Goal: Information Seeking & Learning: Learn about a topic

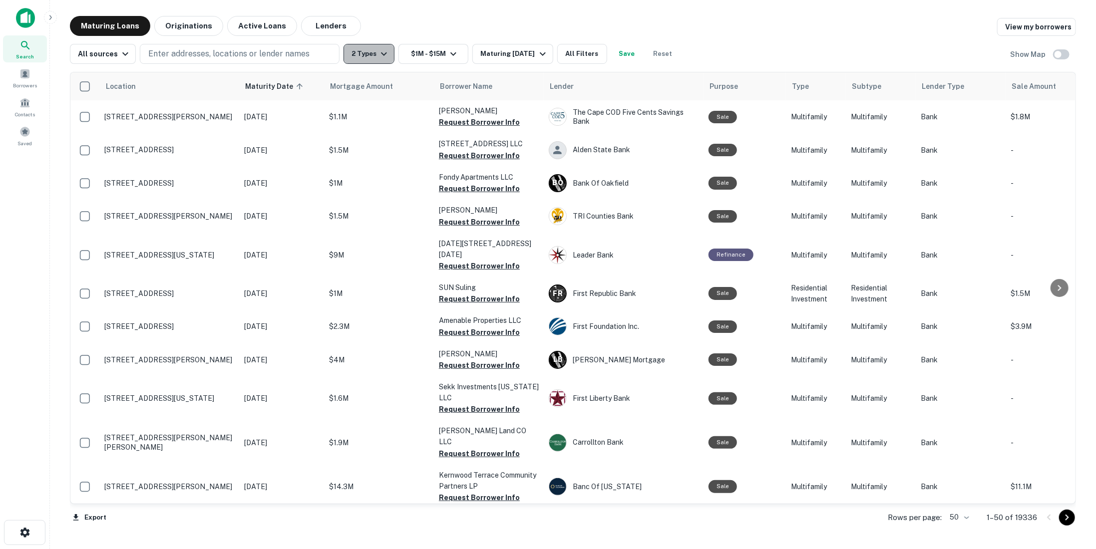
click at [378, 50] on icon "button" at bounding box center [384, 54] width 12 height 12
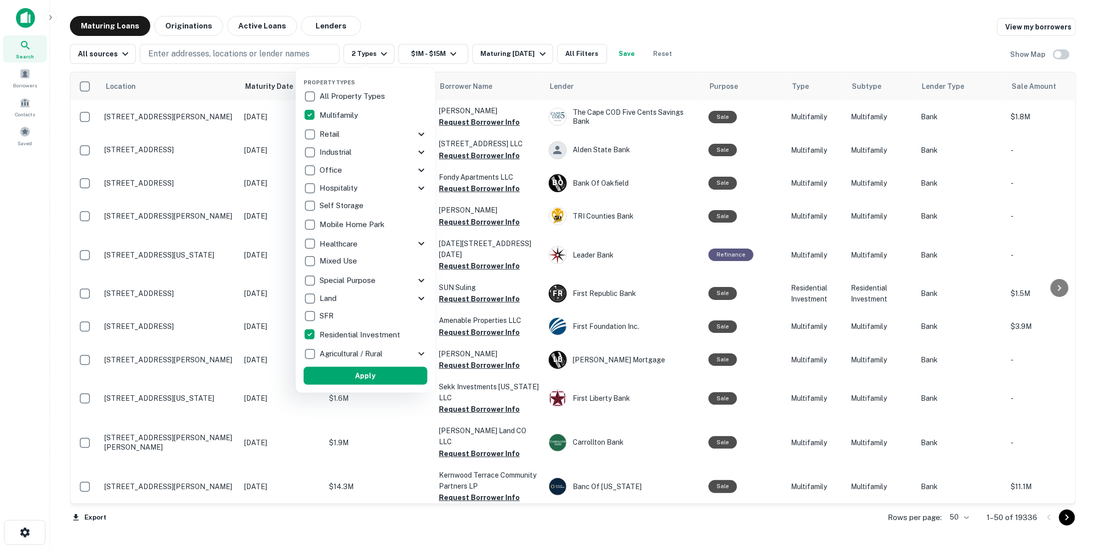
drag, startPoint x: 344, startPoint y: 331, endPoint x: 358, endPoint y: 338, distance: 15.9
click at [344, 332] on p "Residential Investment" at bounding box center [361, 335] width 82 height 12
click at [384, 373] on button "Apply" at bounding box center [372, 376] width 124 height 18
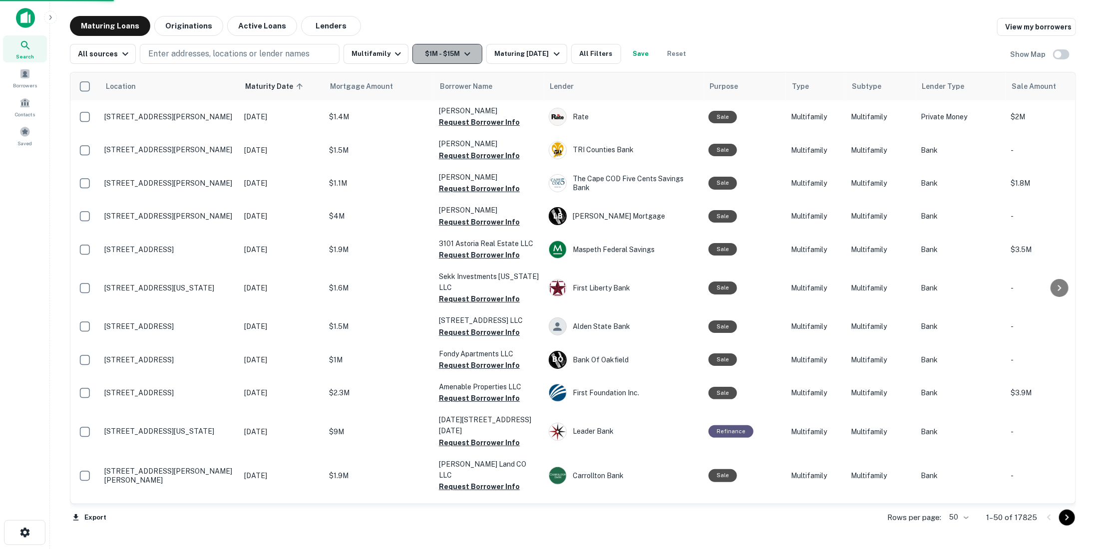
click at [461, 58] on icon "button" at bounding box center [467, 54] width 12 height 12
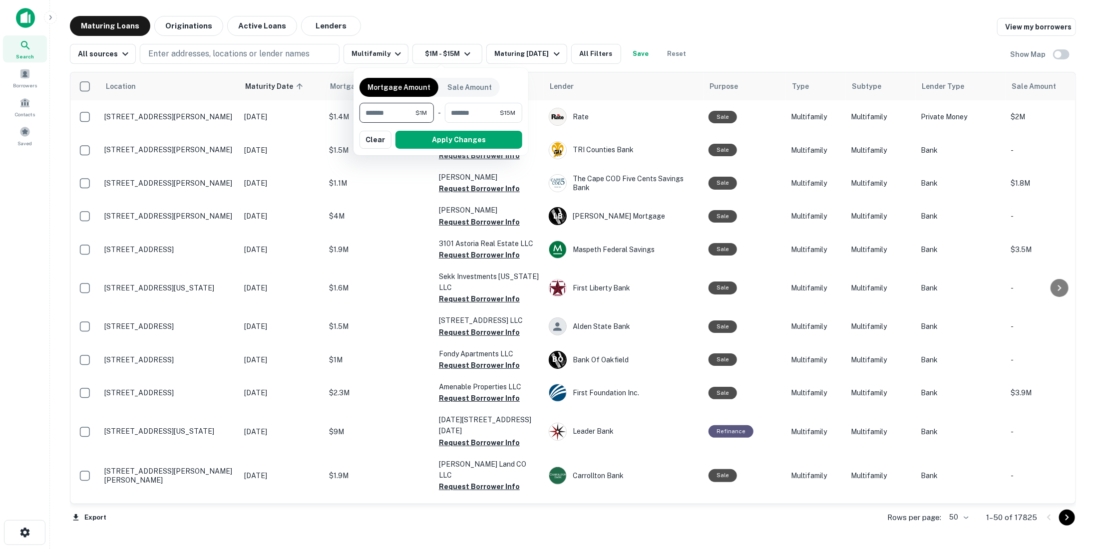
drag, startPoint x: 409, startPoint y: 108, endPoint x: 208, endPoint y: 102, distance: 201.3
click at [208, 102] on div "Mortgage Amount Sale Amount ******* $1M ​ - ******** $15M ​ Apply Changes Clear" at bounding box center [548, 274] width 1096 height 549
type input "*******"
click at [423, 134] on button "Apply Changes" at bounding box center [458, 140] width 127 height 18
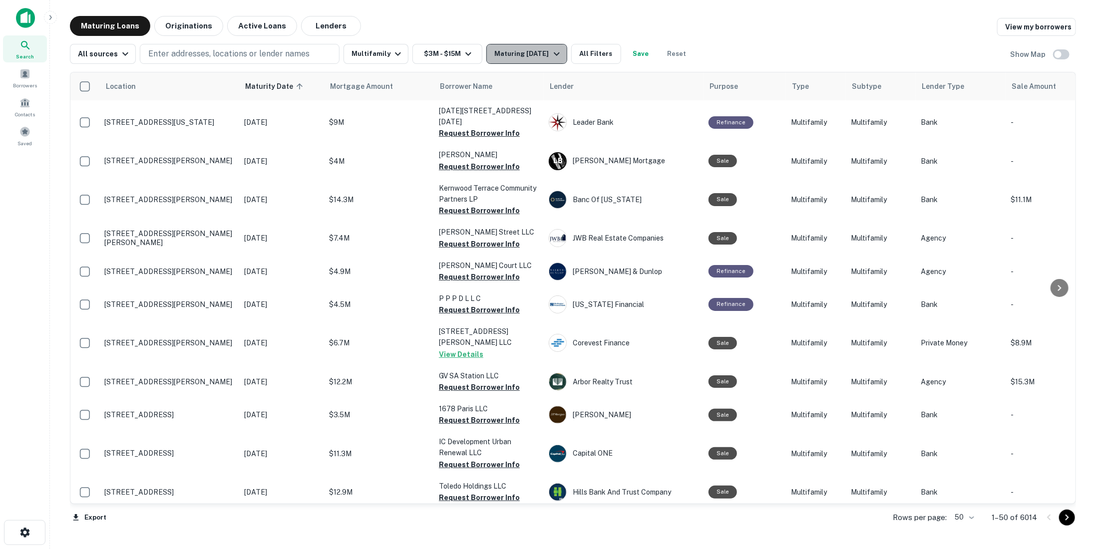
click at [528, 56] on div "Maturing In 1 Year" at bounding box center [528, 54] width 68 height 12
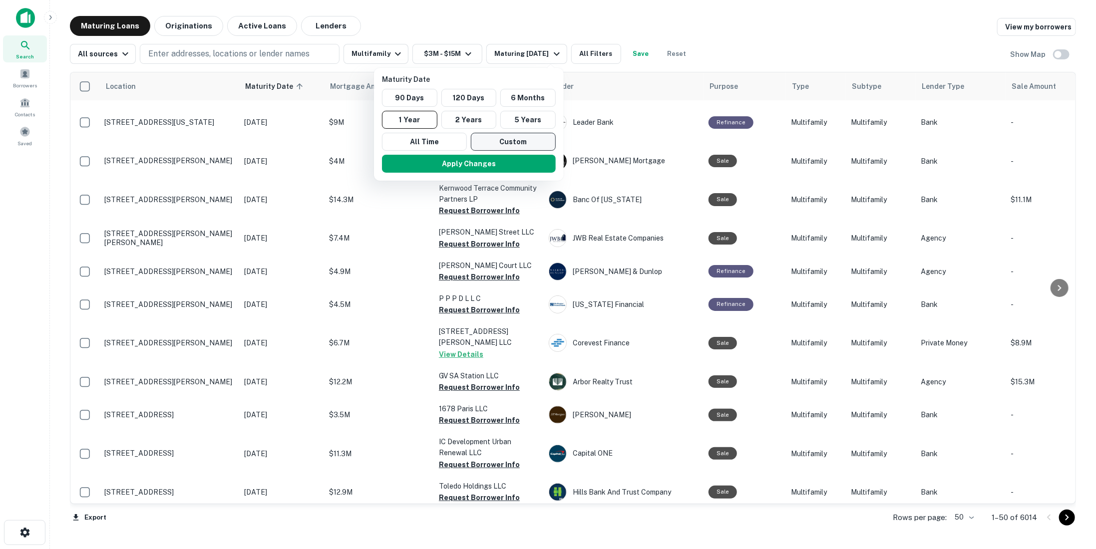
click at [505, 143] on button "Custom" at bounding box center [513, 142] width 85 height 18
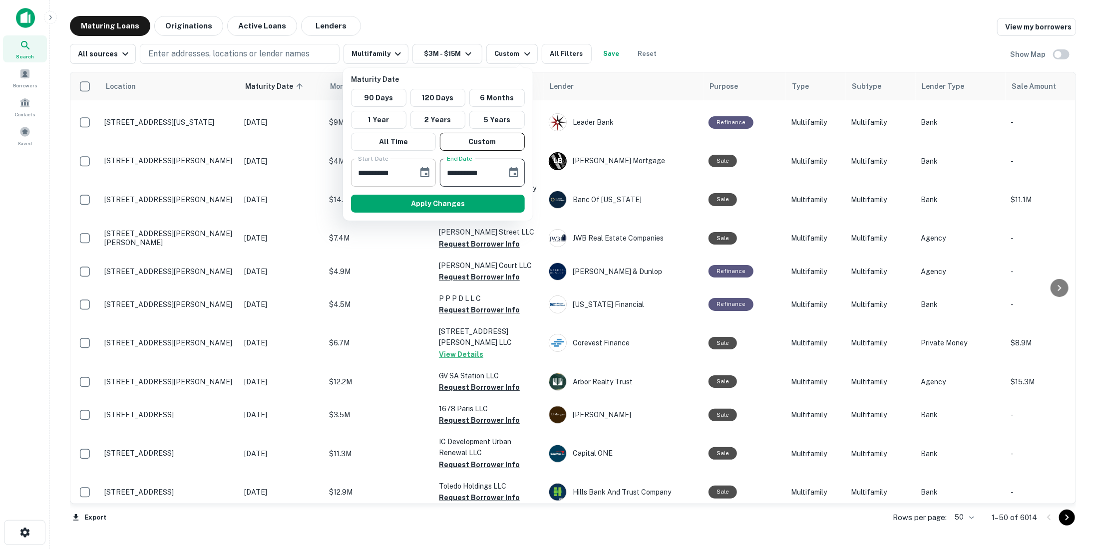
drag, startPoint x: 490, startPoint y: 166, endPoint x: 360, endPoint y: 173, distance: 130.5
click at [360, 173] on div "**********" at bounding box center [438, 173] width 182 height 28
drag, startPoint x: 501, startPoint y: 168, endPoint x: 526, endPoint y: 171, distance: 24.6
click at [505, 169] on div "**********" at bounding box center [482, 173] width 85 height 28
click at [526, 171] on div "**********" at bounding box center [438, 173] width 182 height 28
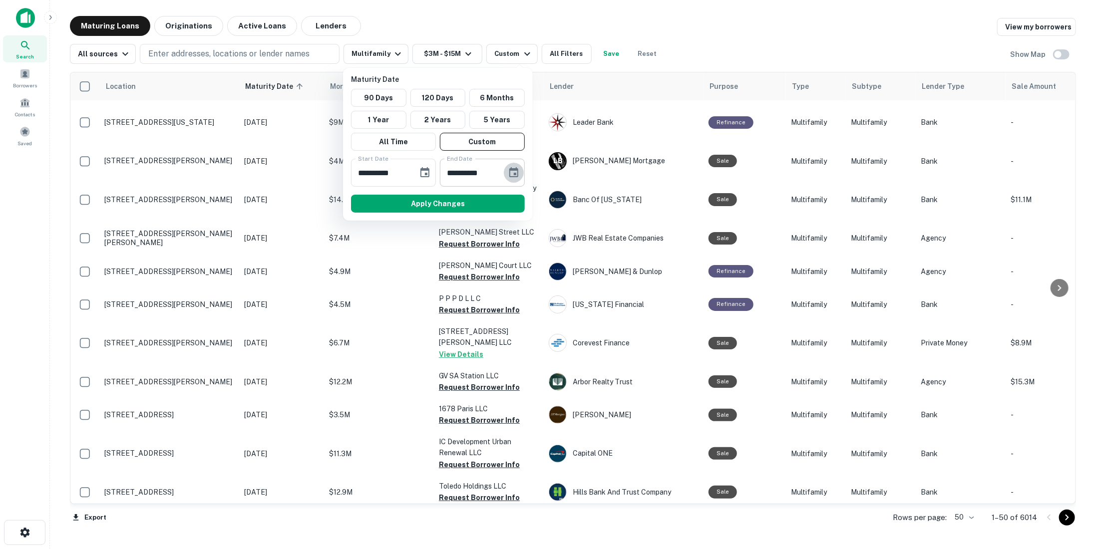
click at [518, 172] on icon "Choose date, selected date is Apr 6, 2026" at bounding box center [513, 172] width 9 height 10
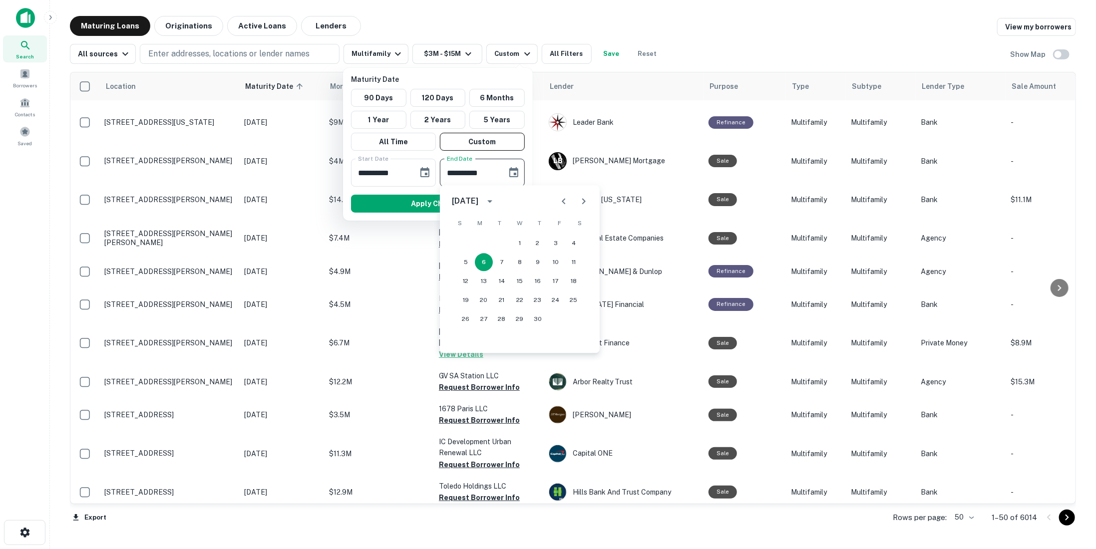
click at [580, 196] on icon "Next month" at bounding box center [584, 201] width 12 height 12
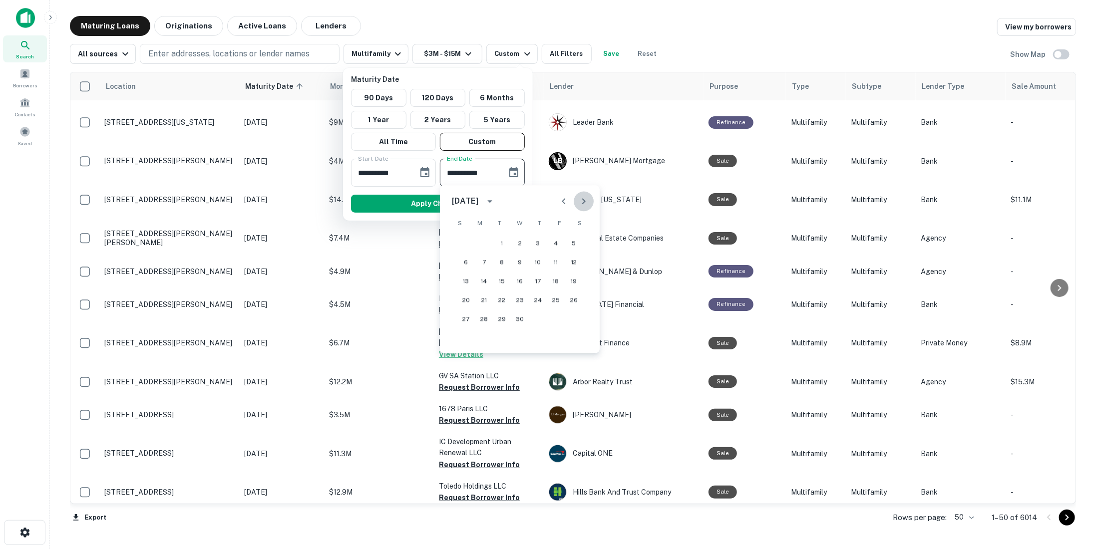
click at [580, 196] on icon "Next month" at bounding box center [584, 201] width 12 height 12
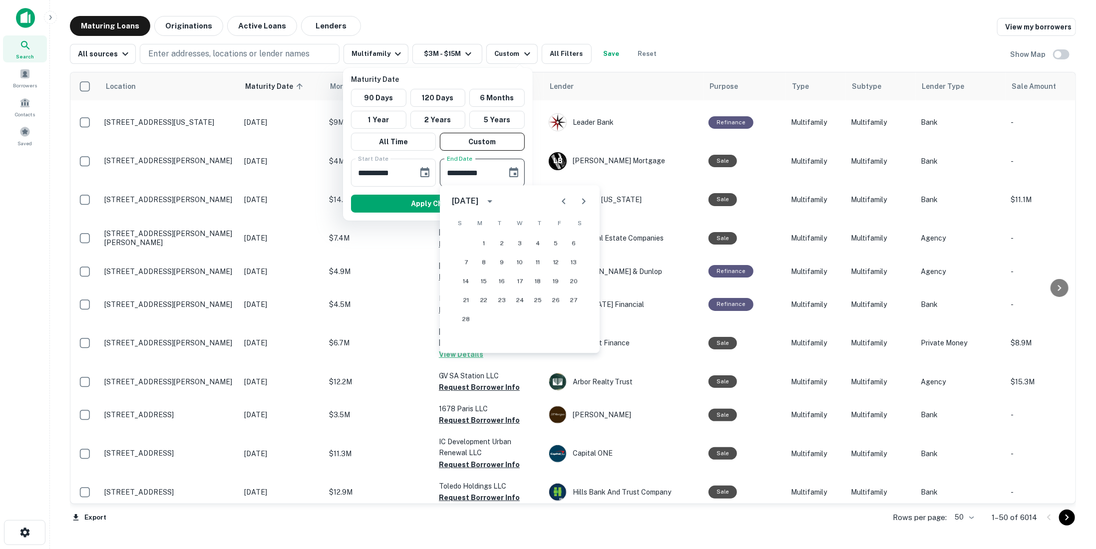
click at [580, 196] on icon "Next month" at bounding box center [584, 201] width 12 height 12
click at [560, 199] on icon "Previous month" at bounding box center [564, 201] width 12 height 12
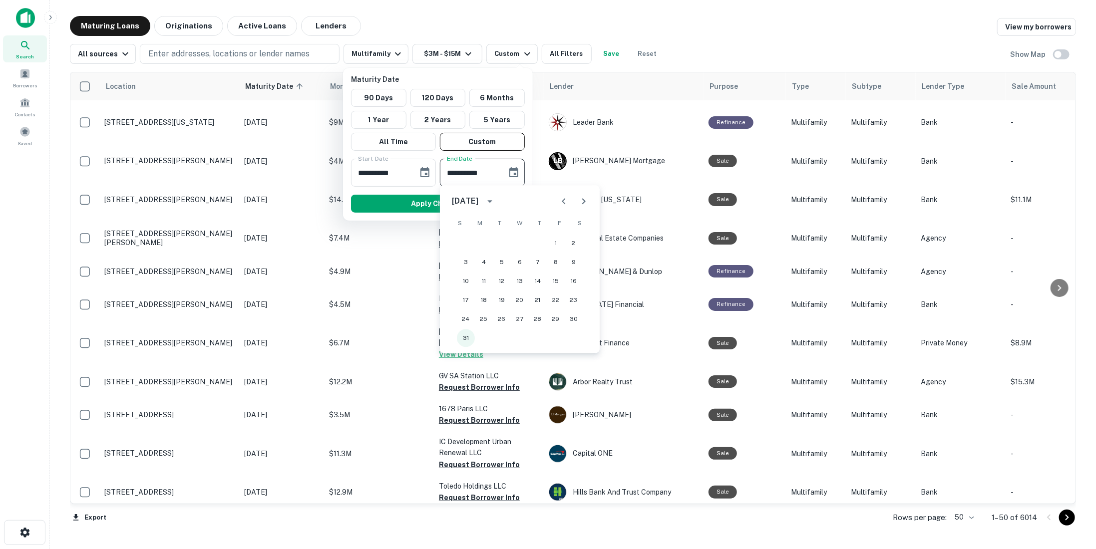
click at [468, 340] on button "31" at bounding box center [466, 338] width 18 height 18
type input "**********"
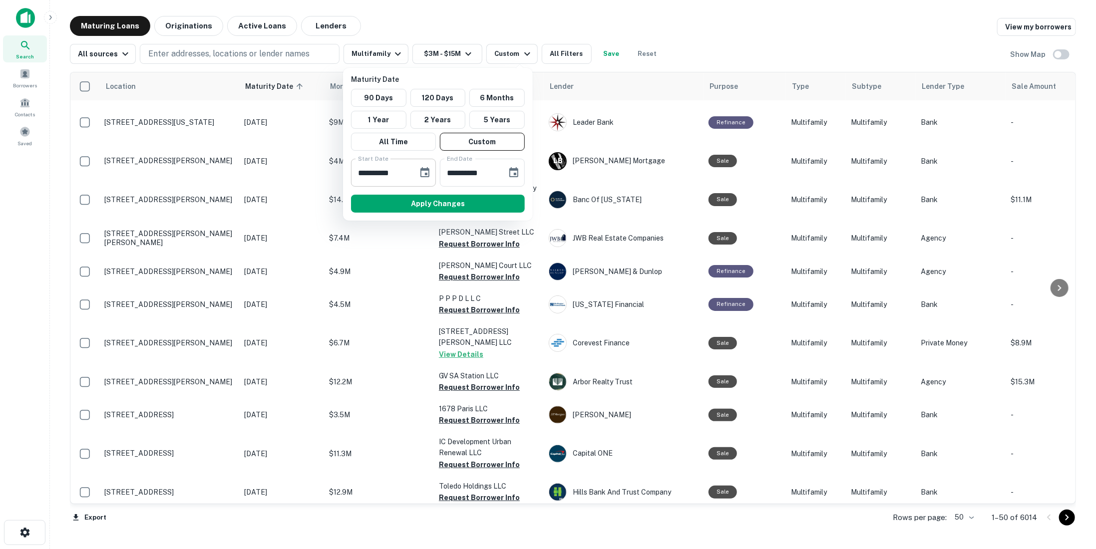
click at [424, 167] on icon "Choose date, selected date is Oct 8, 2025" at bounding box center [425, 173] width 12 height 12
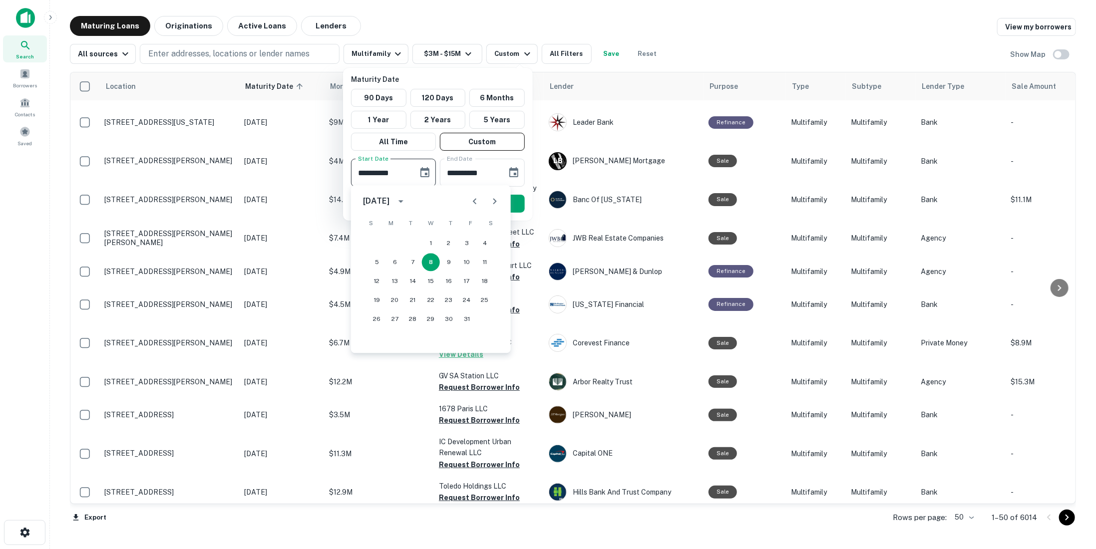
click at [491, 200] on icon "Next month" at bounding box center [495, 201] width 12 height 12
click at [432, 316] on button "31" at bounding box center [431, 319] width 18 height 18
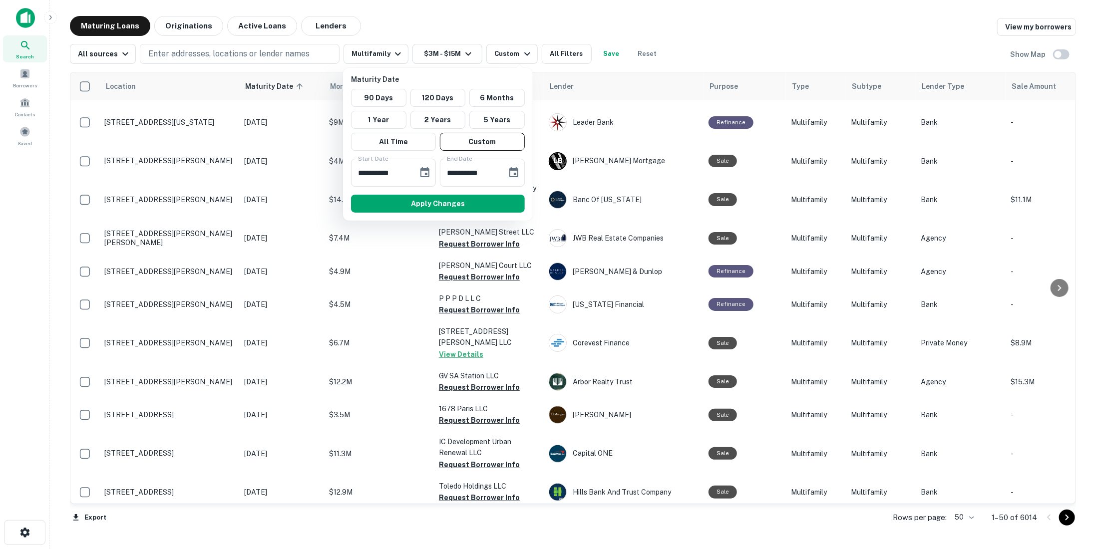
type input "**********"
click at [430, 203] on button "Apply Changes" at bounding box center [438, 204] width 174 height 18
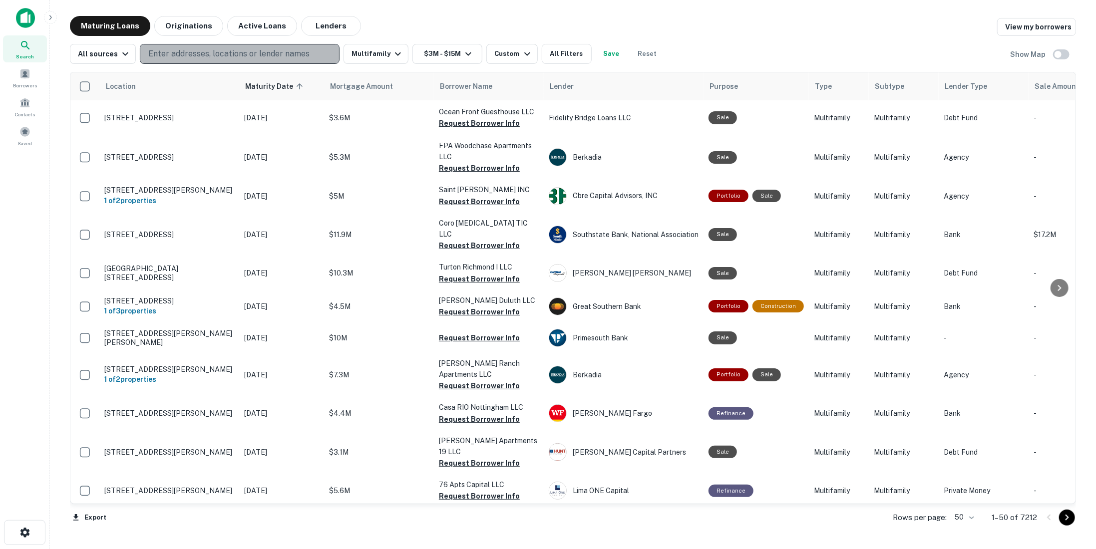
click at [255, 49] on p "Enter addresses, locations or lender names" at bounding box center [228, 54] width 161 height 12
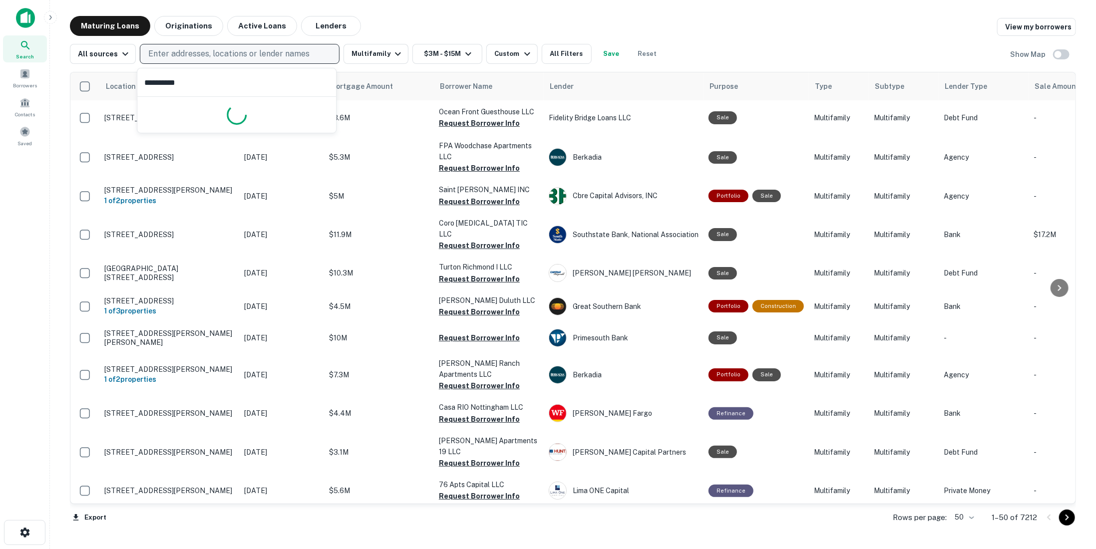
type input "**********"
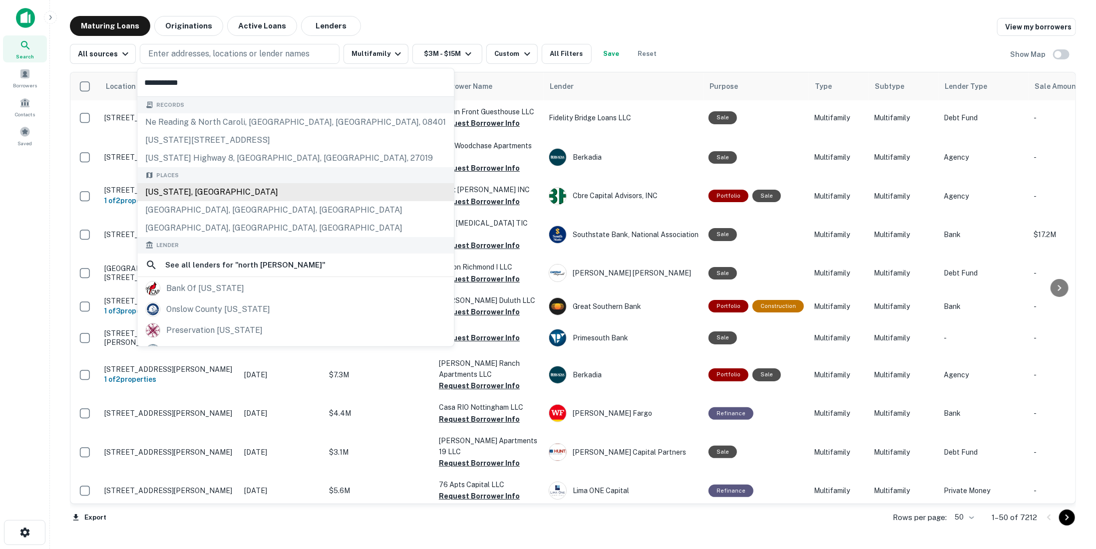
click at [193, 195] on div "North Carolina, USA" at bounding box center [295, 192] width 317 height 18
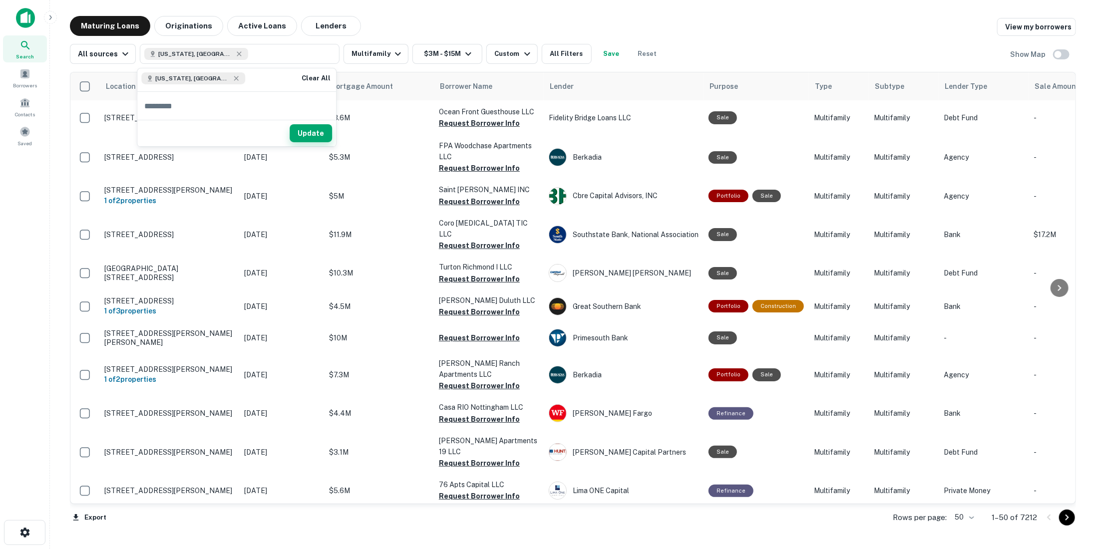
click at [308, 135] on button "Update" at bounding box center [311, 133] width 42 height 18
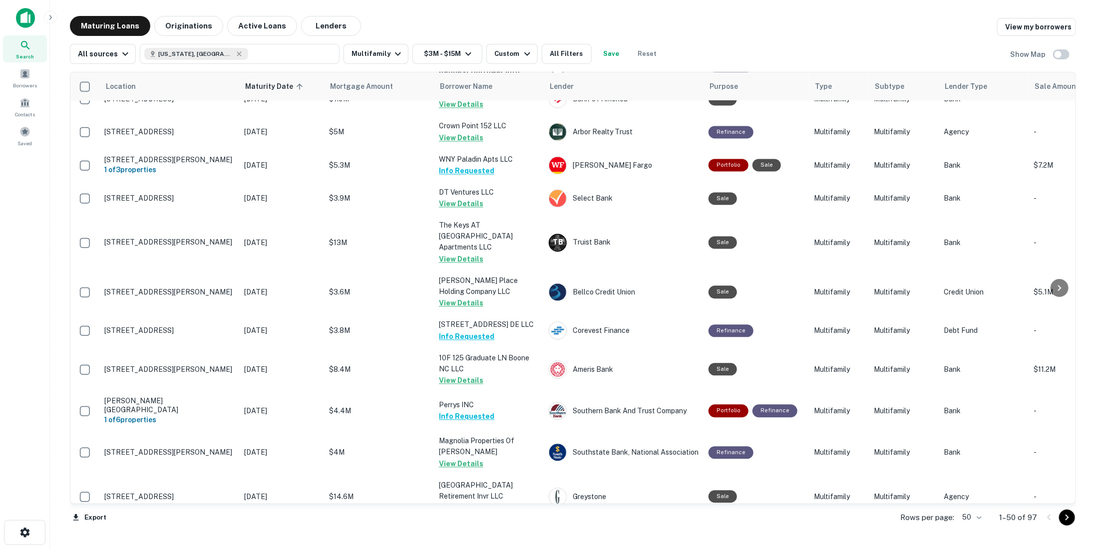
scroll to position [1406, 0]
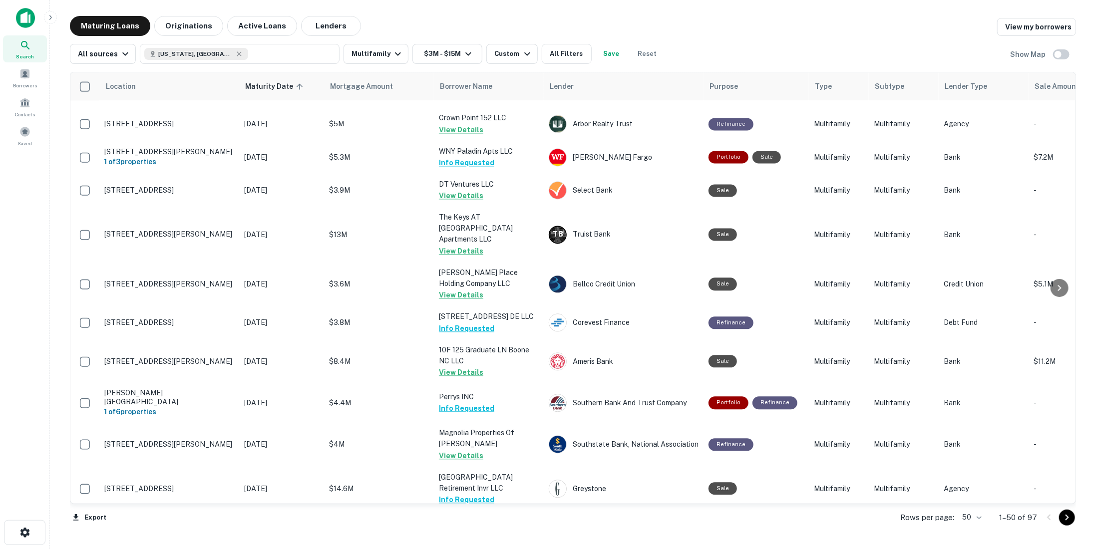
click at [1069, 524] on button "Go to next page" at bounding box center [1067, 518] width 16 height 16
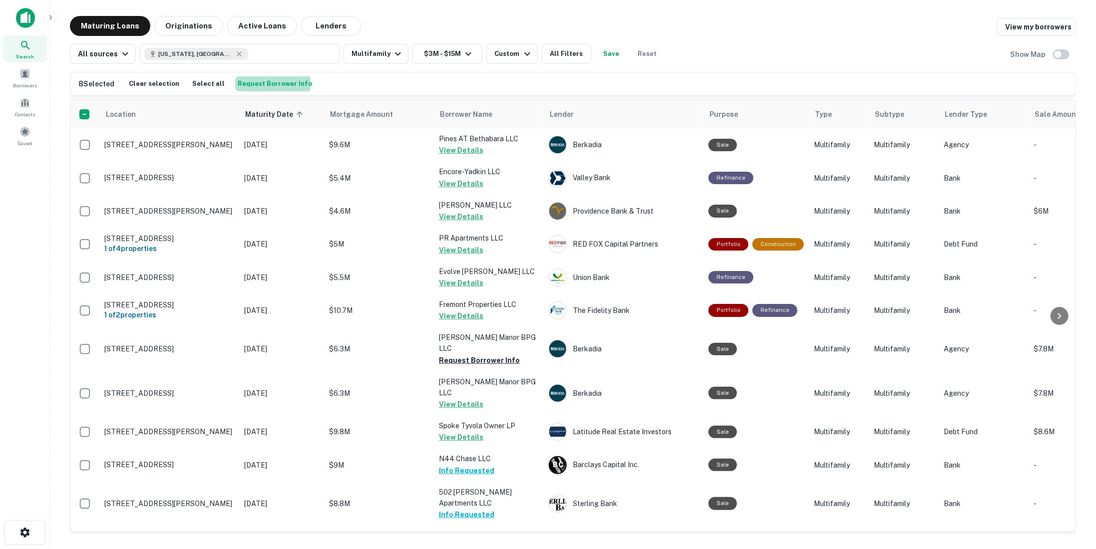
click at [243, 83] on button "Request Borrower Info" at bounding box center [274, 83] width 79 height 15
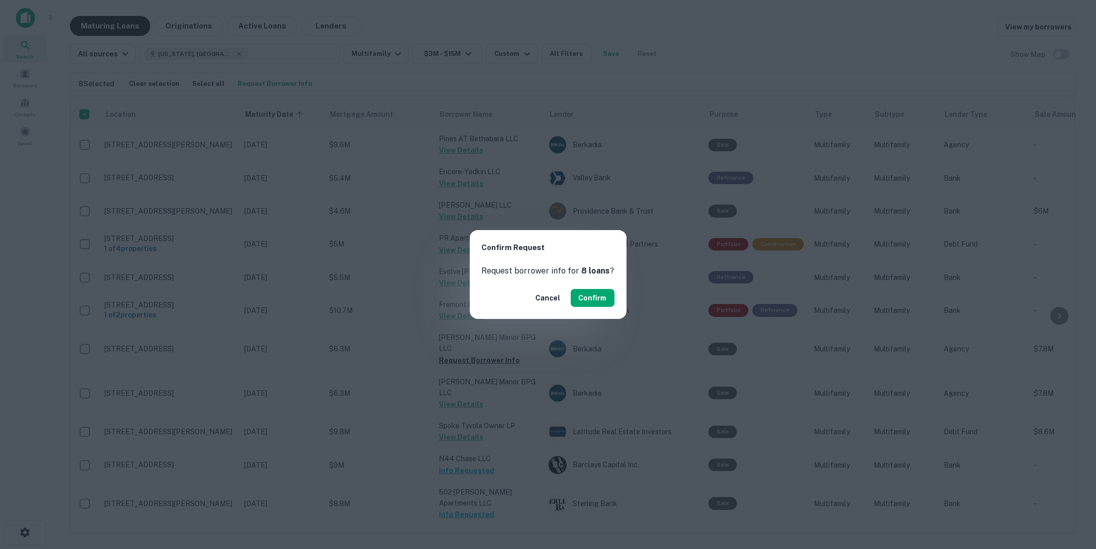
click at [602, 297] on button "Confirm" at bounding box center [593, 298] width 44 height 18
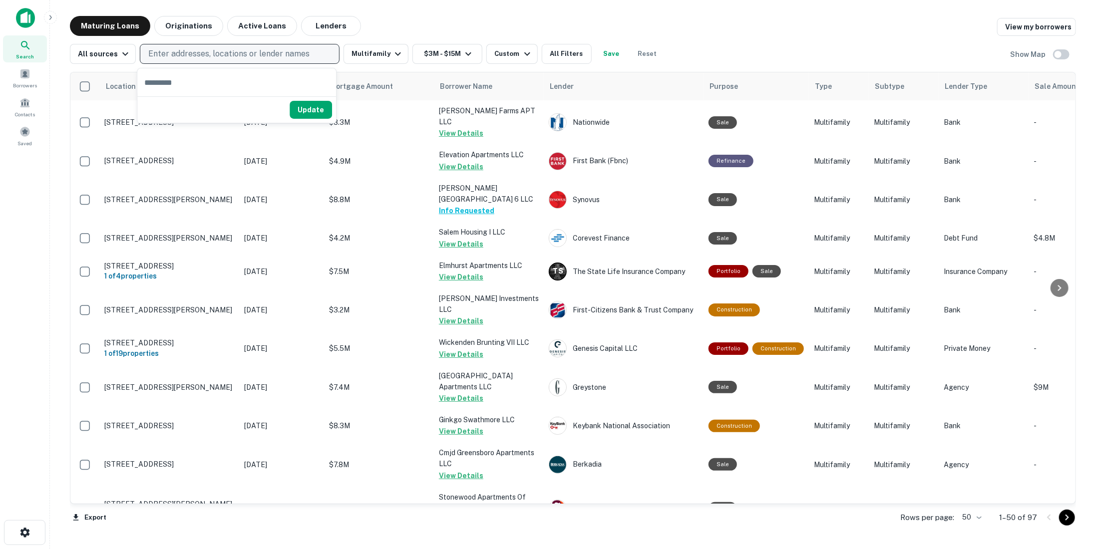
click at [212, 52] on p "Enter addresses, locations or lender names" at bounding box center [228, 54] width 161 height 12
click at [20, 77] on span at bounding box center [24, 73] width 11 height 11
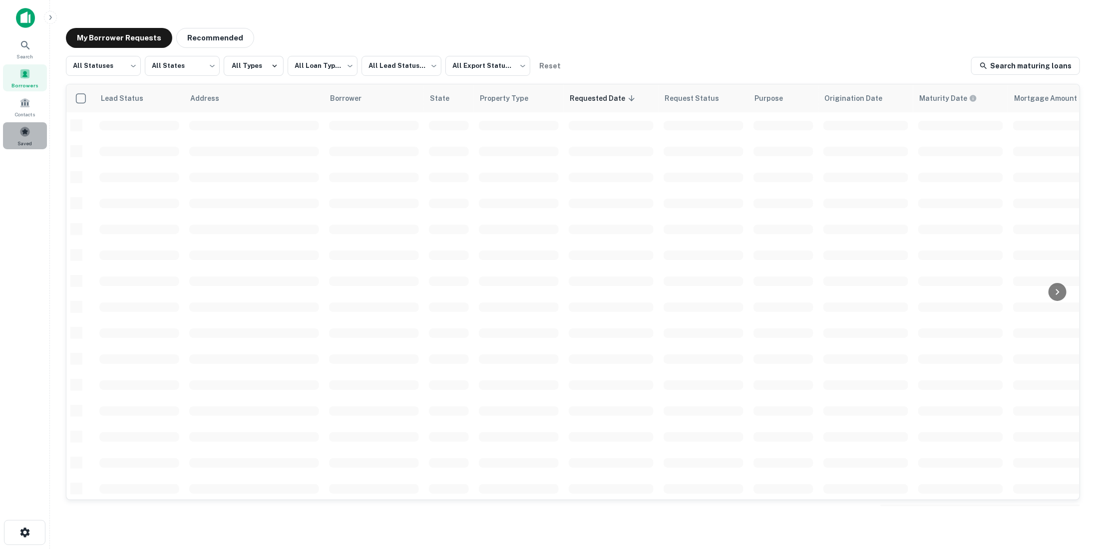
click at [22, 135] on span at bounding box center [24, 131] width 11 height 11
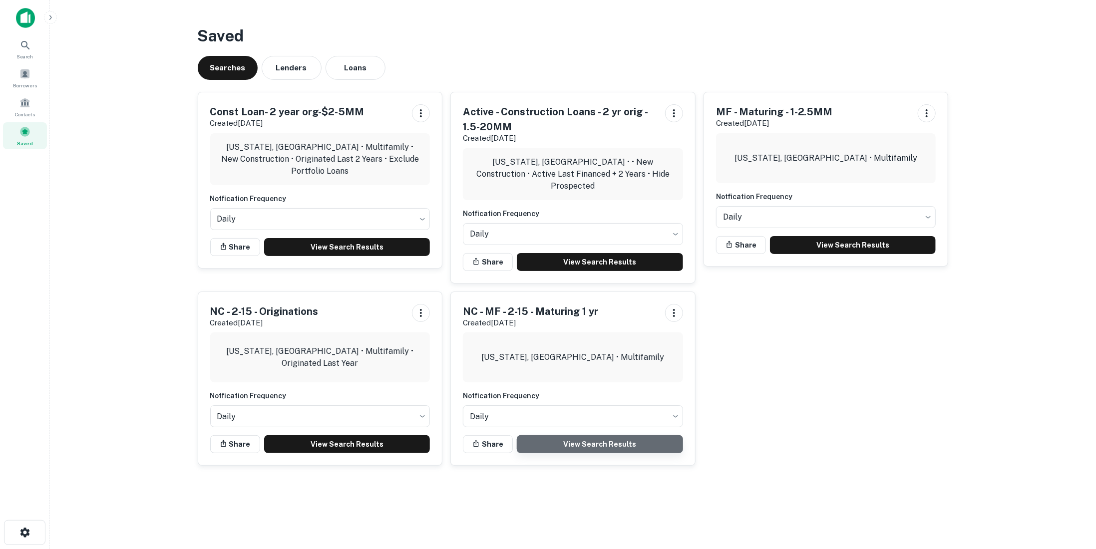
click at [583, 440] on link "View Search Results" at bounding box center [600, 444] width 166 height 18
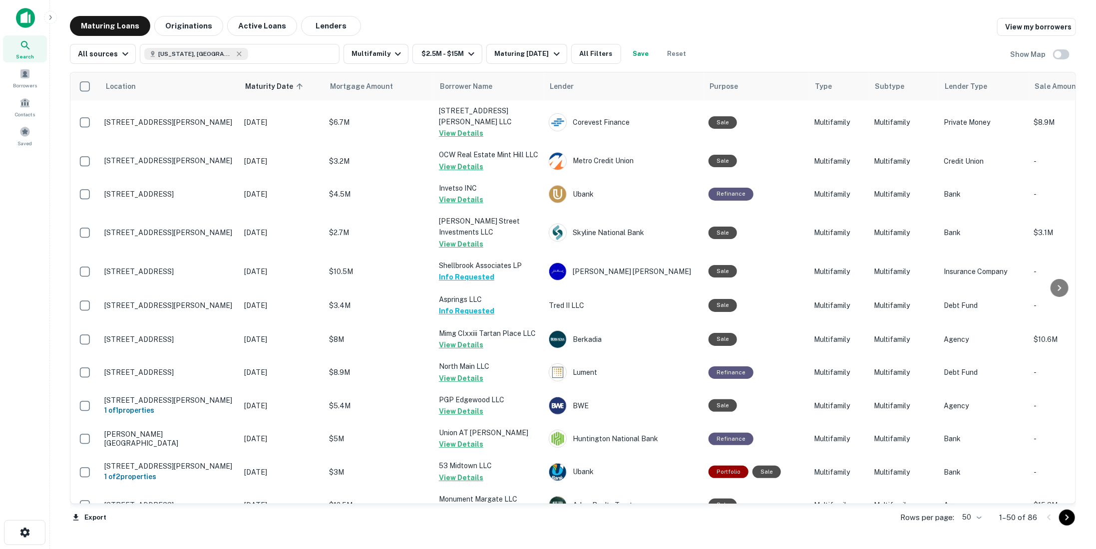
drag, startPoint x: 1069, startPoint y: 519, endPoint x: 1039, endPoint y: 500, distance: 35.5
click at [1069, 519] on icon "Go to next page" at bounding box center [1067, 518] width 12 height 12
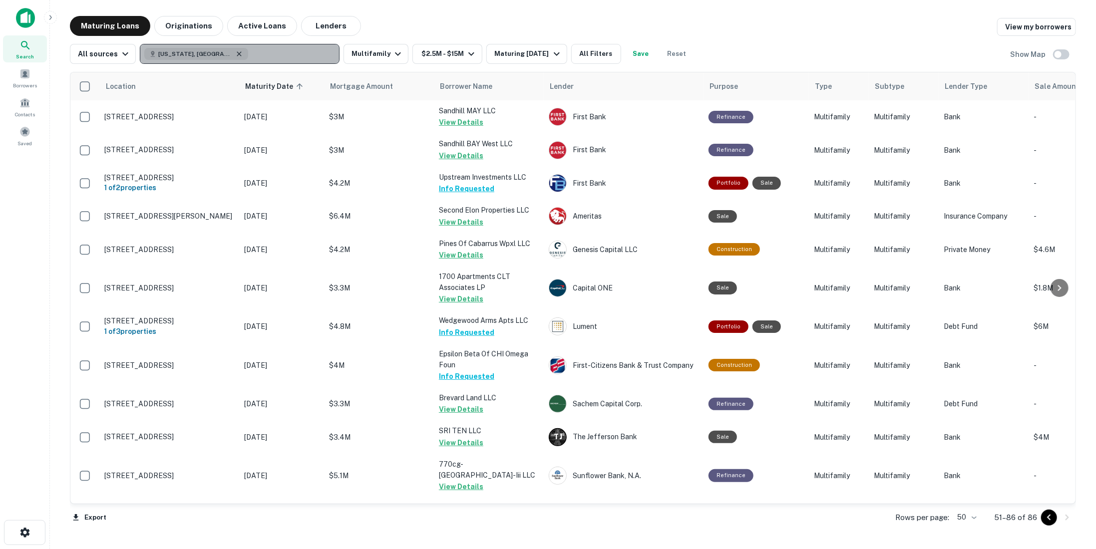
click at [237, 51] on icon "button" at bounding box center [239, 53] width 4 height 4
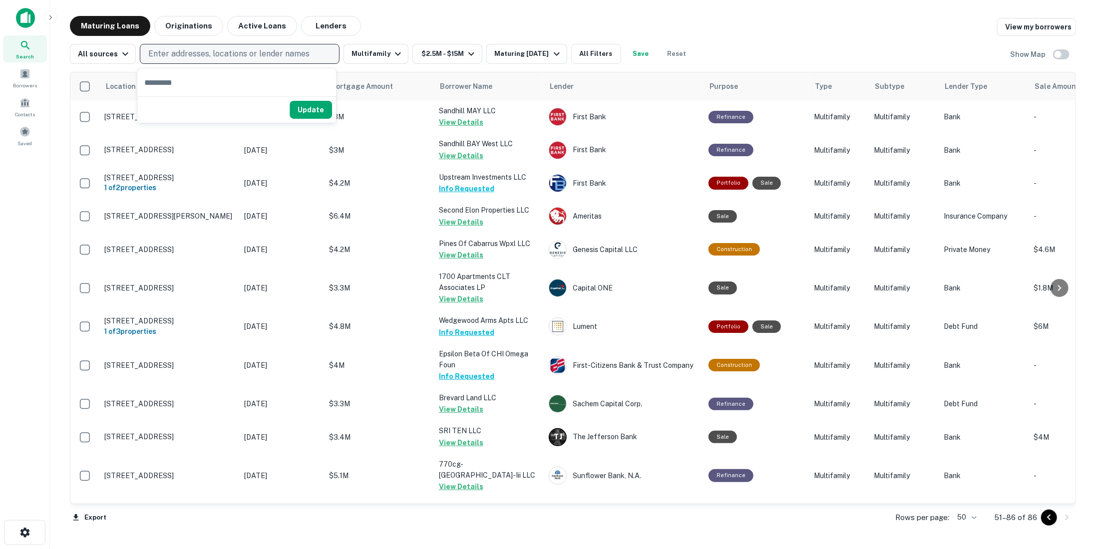
click at [216, 51] on p "Enter addresses, locations or lender names" at bounding box center [228, 54] width 161 height 12
click at [195, 47] on button "Enter addresses, locations or lender names" at bounding box center [240, 54] width 200 height 20
click at [182, 82] on input "text" at bounding box center [236, 82] width 199 height 28
click at [320, 102] on button "Update" at bounding box center [311, 110] width 42 height 18
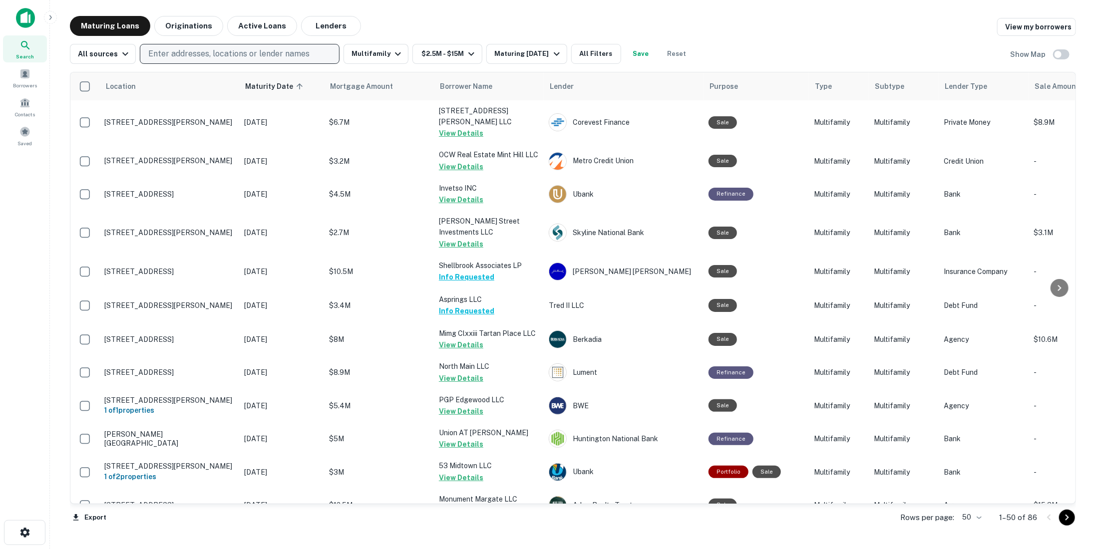
click at [193, 49] on p "Enter addresses, locations or lender names" at bounding box center [228, 54] width 161 height 12
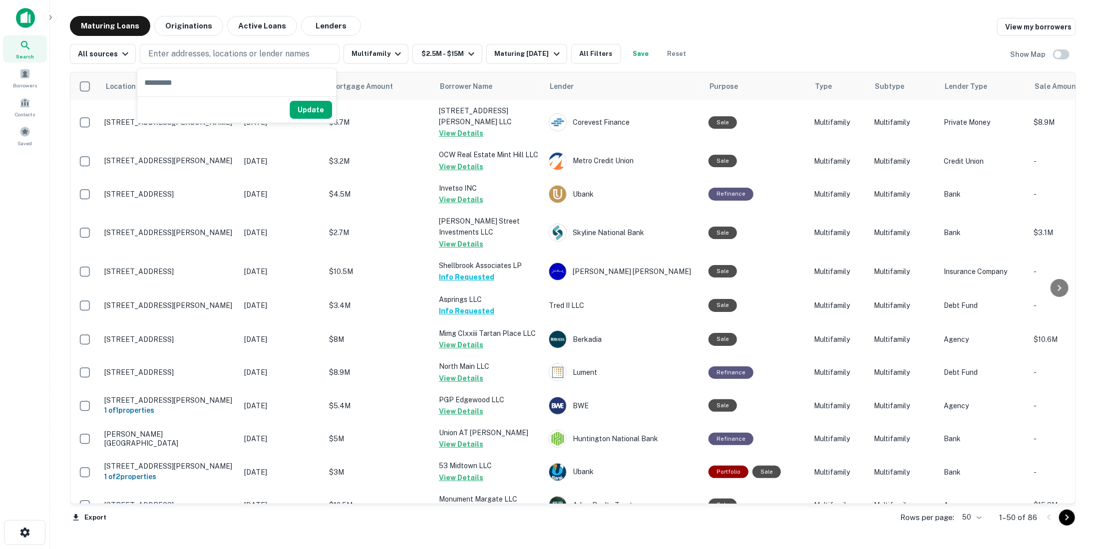
click at [206, 77] on input "text" at bounding box center [236, 82] width 199 height 28
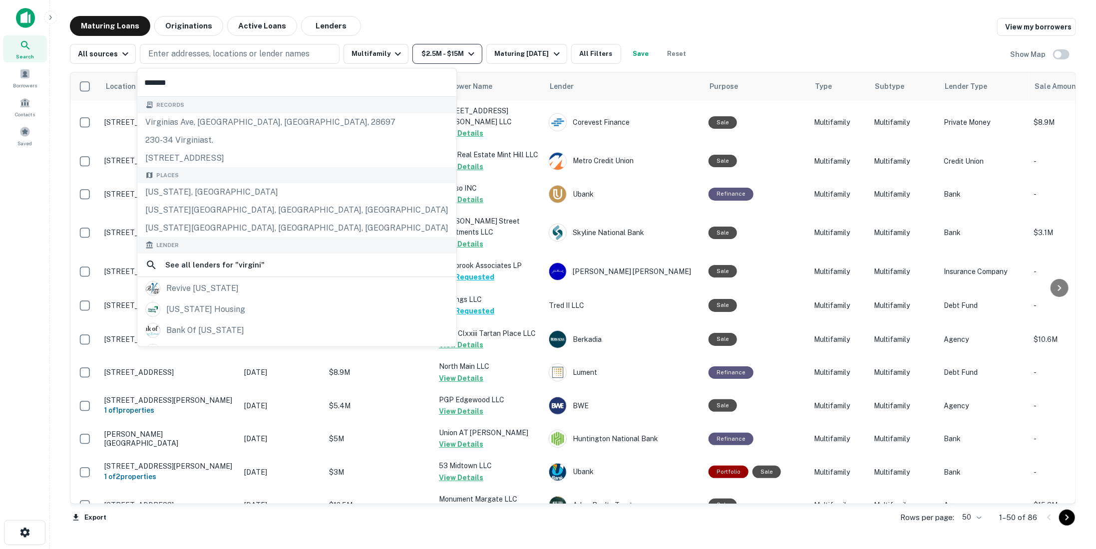
type input "********"
click at [208, 188] on div "[US_STATE], [GEOGRAPHIC_DATA]" at bounding box center [296, 192] width 319 height 18
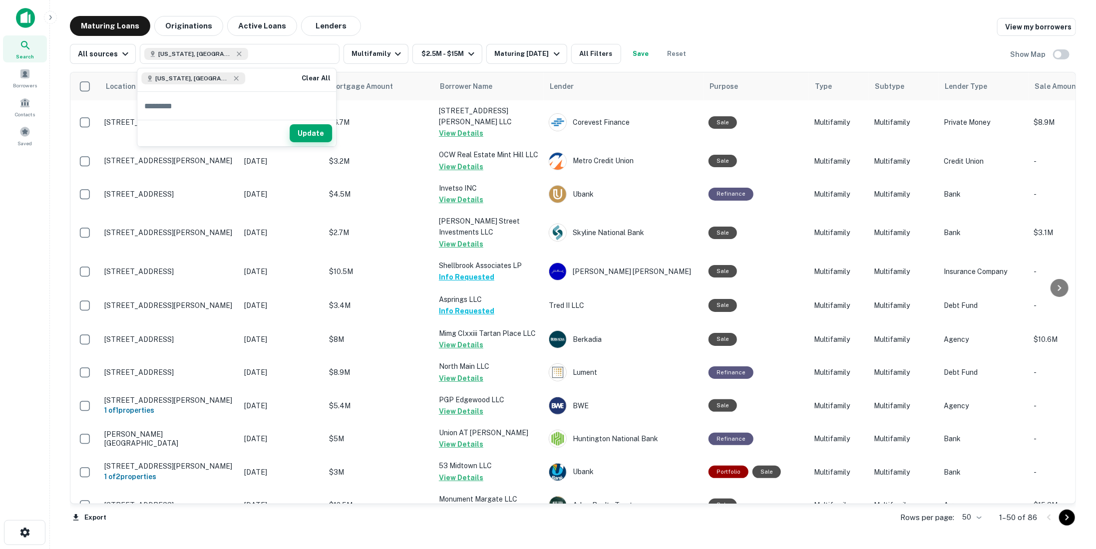
click at [318, 136] on button "Update" at bounding box center [311, 133] width 42 height 18
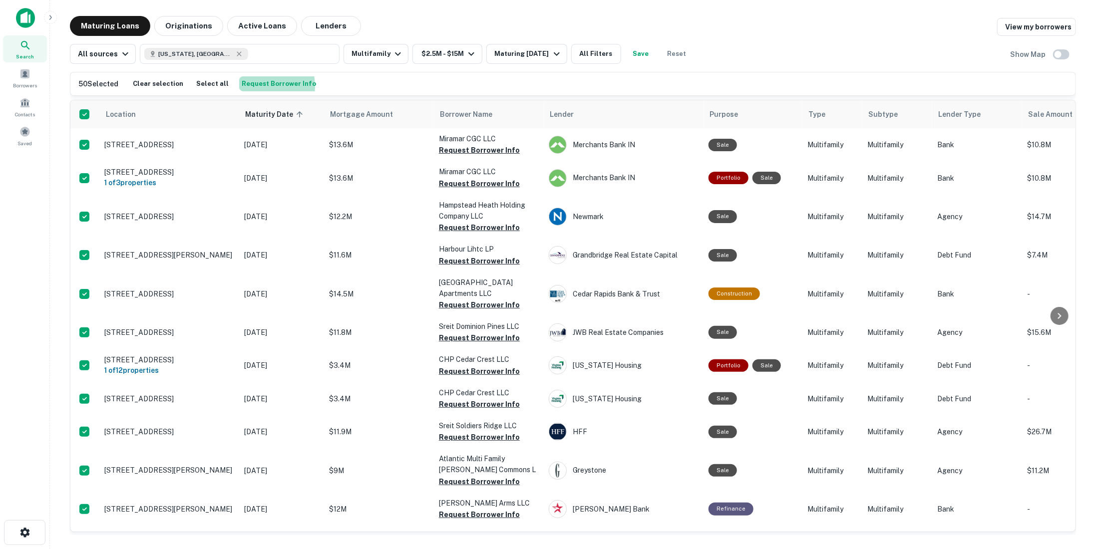
click at [244, 86] on button "Request Borrower Info" at bounding box center [278, 83] width 79 height 15
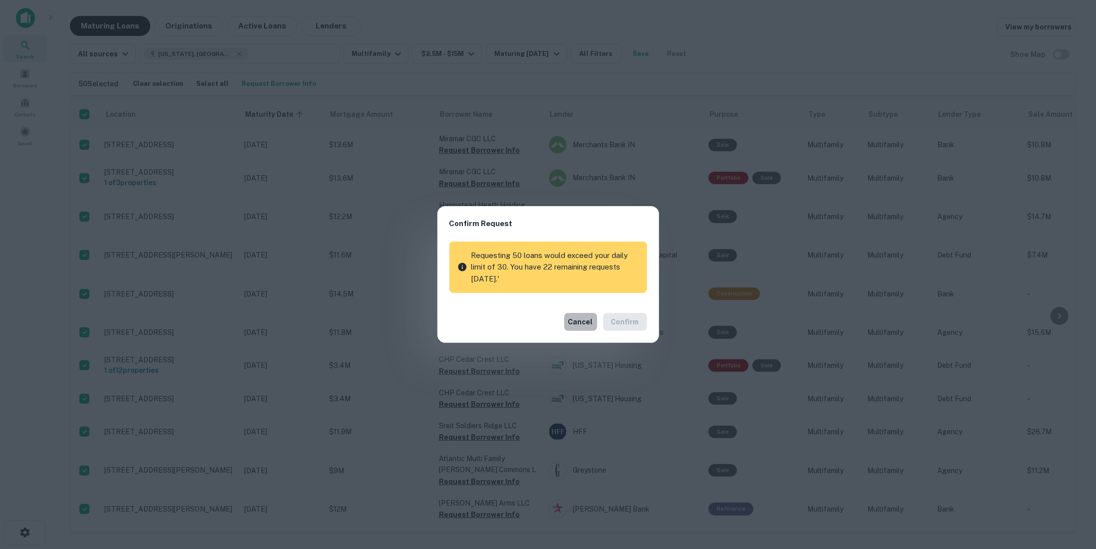
click at [583, 319] on button "Cancel" at bounding box center [580, 322] width 33 height 18
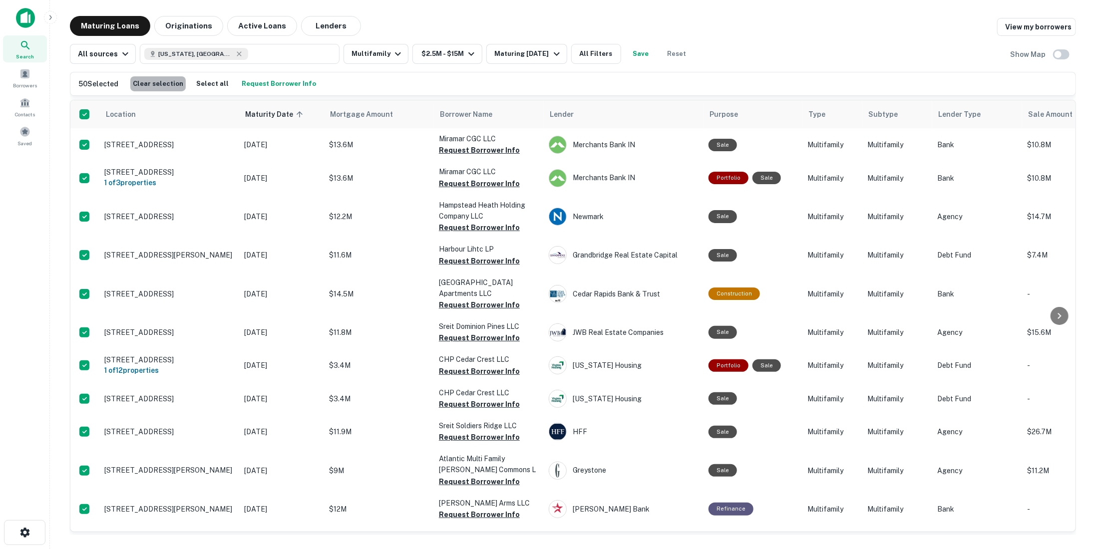
click at [158, 90] on button "Clear selection" at bounding box center [157, 83] width 55 height 15
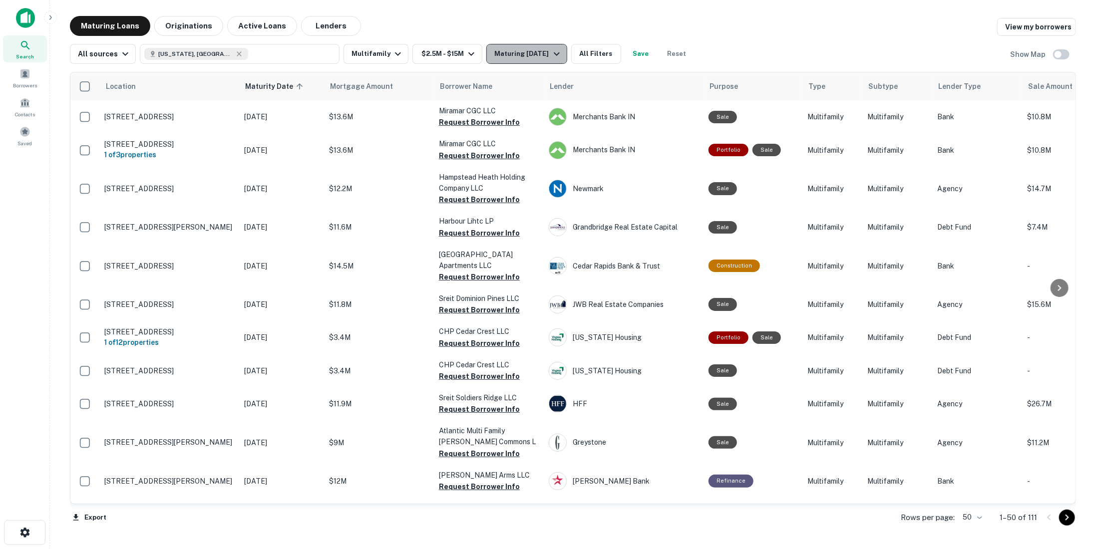
click at [508, 55] on div "Maturing In 1 Year" at bounding box center [528, 54] width 68 height 12
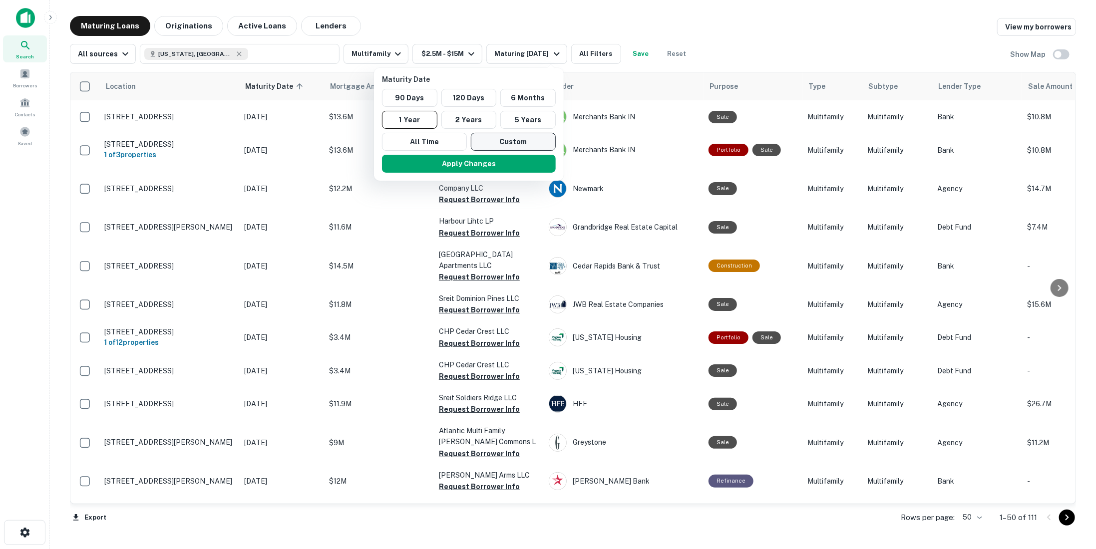
click at [520, 143] on button "Custom" at bounding box center [513, 142] width 85 height 18
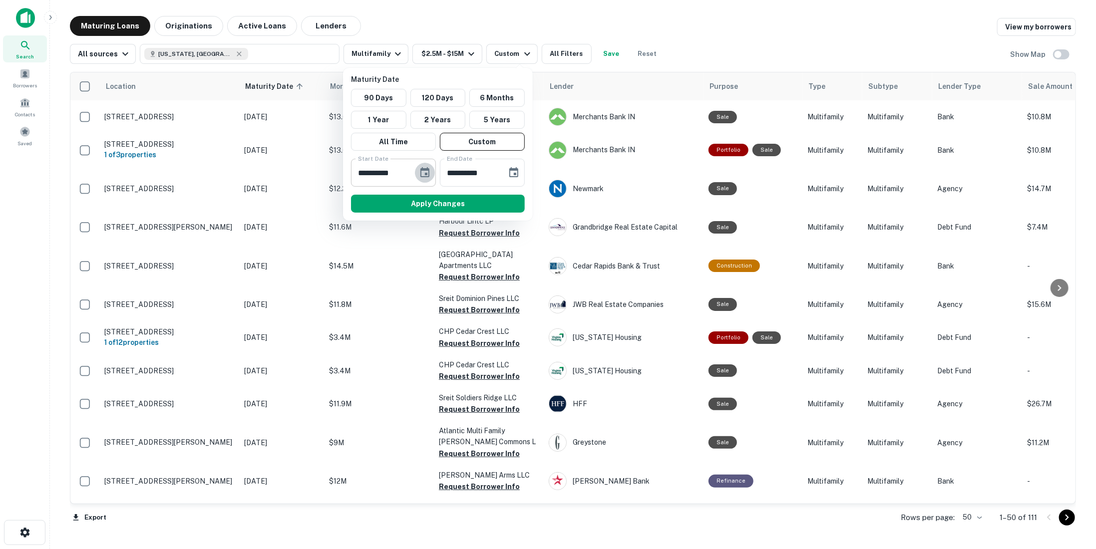
click at [420, 170] on icon "Choose date, selected date is Oct 8, 2025" at bounding box center [424, 172] width 9 height 10
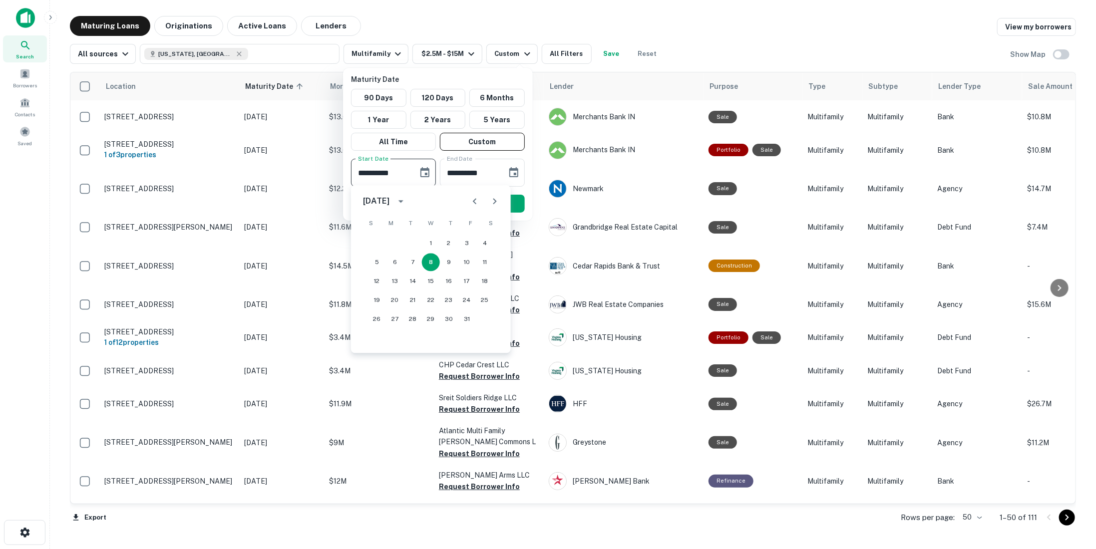
click at [496, 201] on icon "Next month" at bounding box center [494, 201] width 3 height 6
click at [426, 317] on button "31" at bounding box center [431, 319] width 18 height 18
type input "**********"
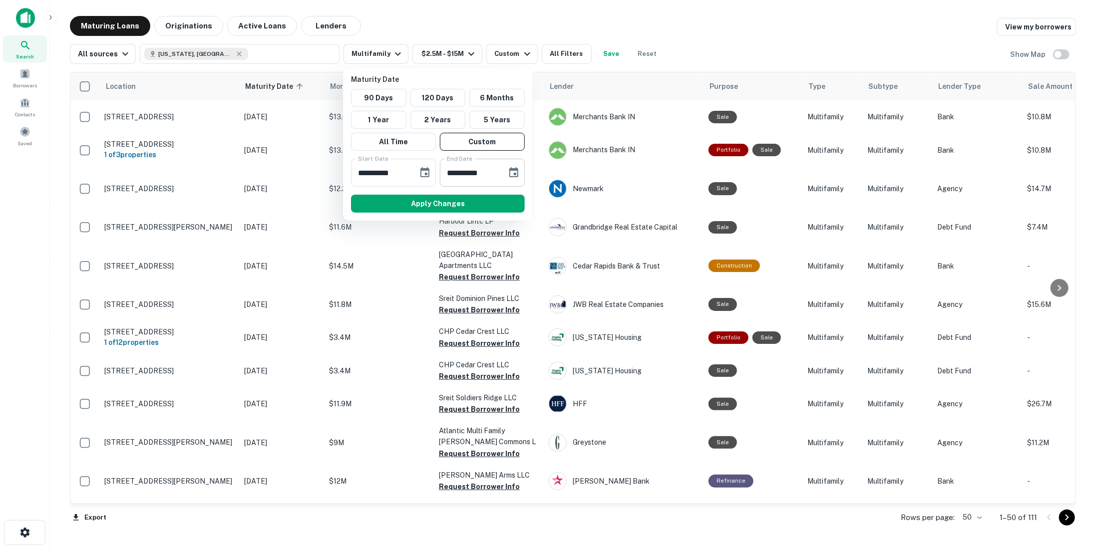
click at [507, 175] on button "Choose date, selected date is Apr 6, 2026" at bounding box center [514, 173] width 20 height 20
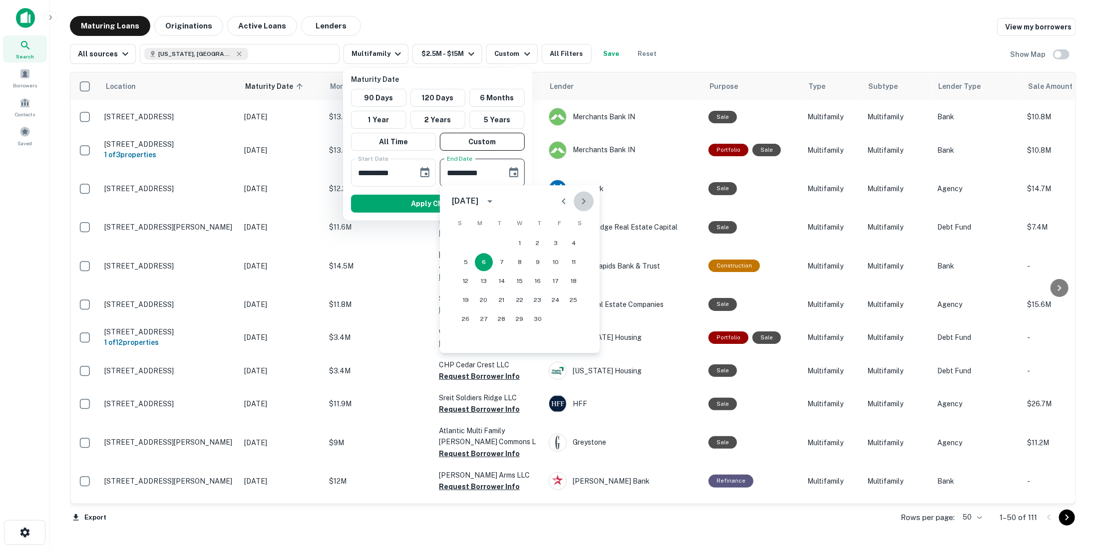
click at [582, 196] on icon "Next month" at bounding box center [584, 201] width 12 height 12
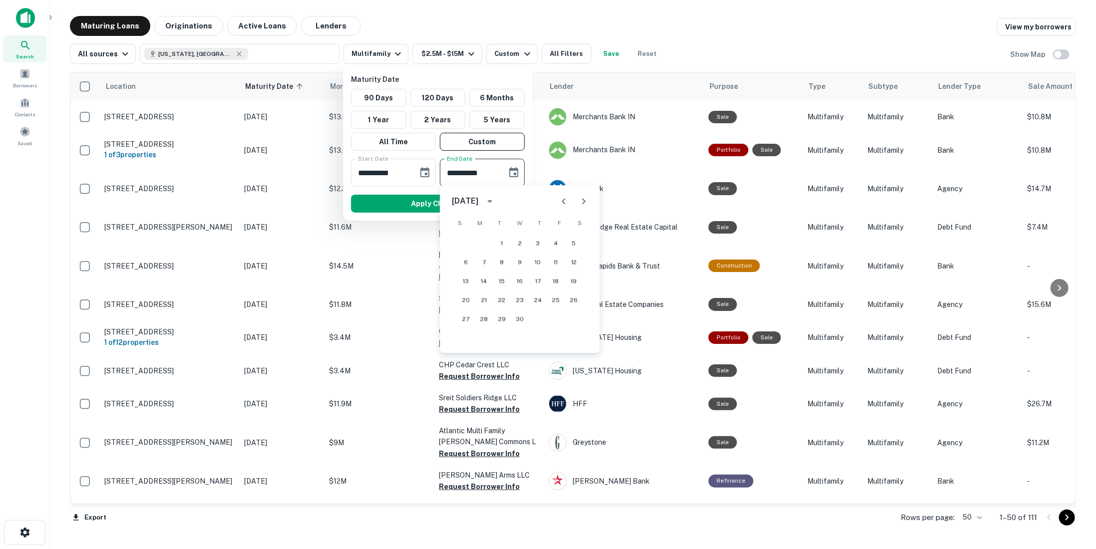
click at [582, 196] on icon "Next month" at bounding box center [584, 201] width 12 height 12
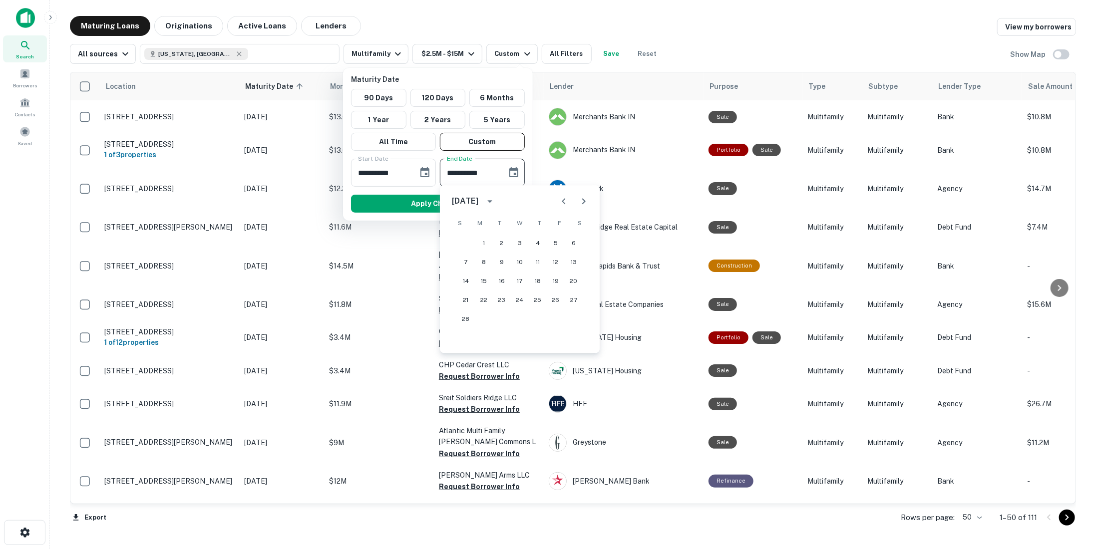
click at [560, 203] on icon "Previous month" at bounding box center [564, 201] width 12 height 12
click at [461, 336] on button "31" at bounding box center [466, 338] width 18 height 18
type input "**********"
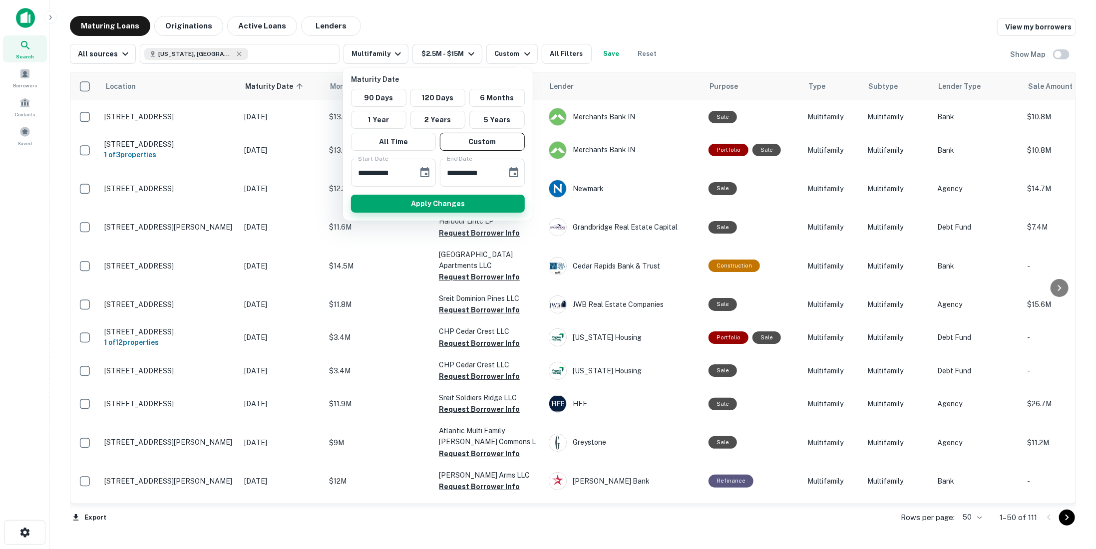
click at [433, 203] on button "Apply Changes" at bounding box center [438, 204] width 174 height 18
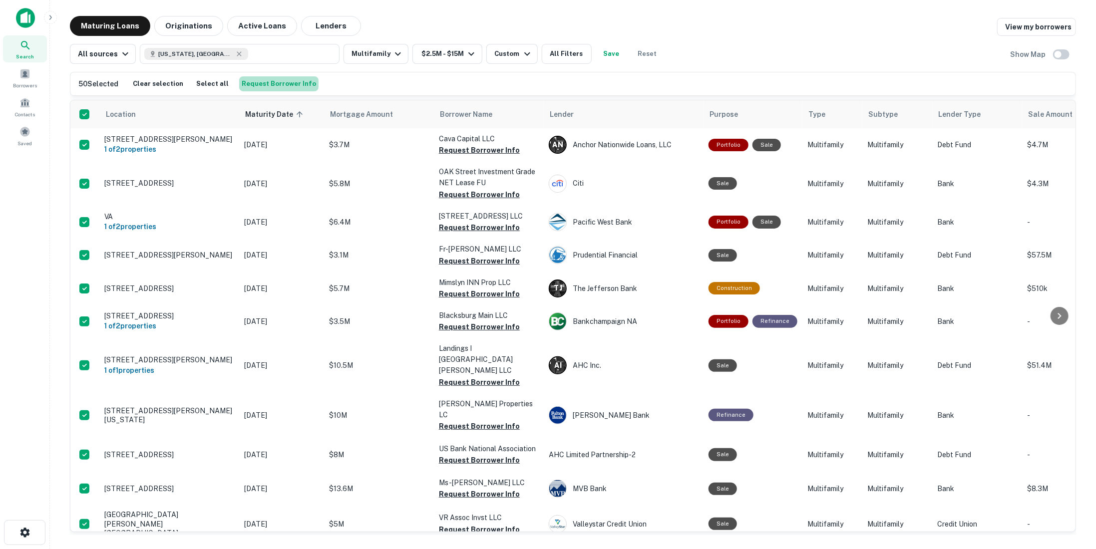
click at [274, 77] on button "Request Borrower Info" at bounding box center [278, 83] width 79 height 15
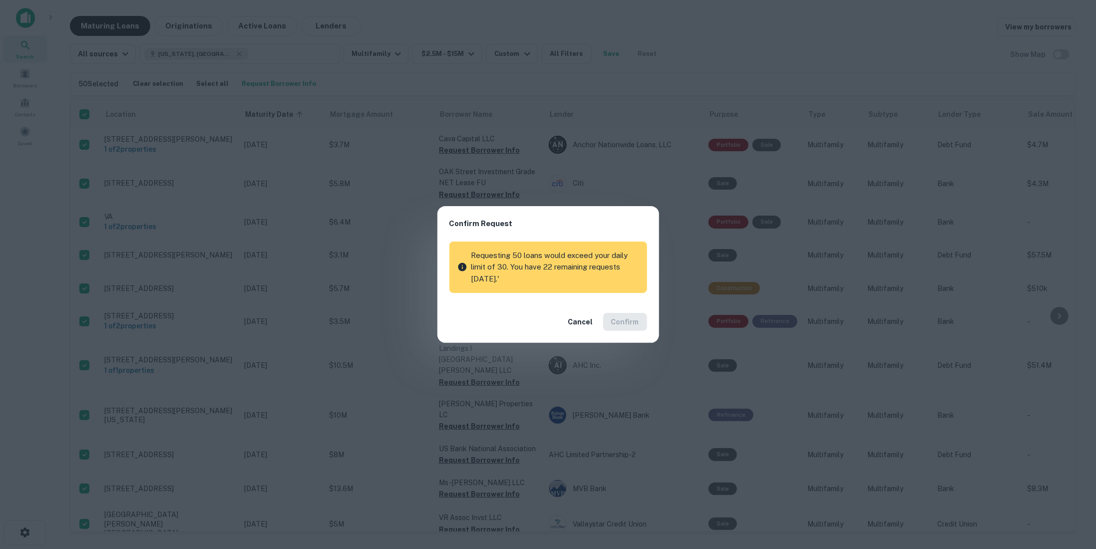
click at [399, 117] on div "Confirm Request Requesting 50 loans would exceed your daily limit of 30. You ha…" at bounding box center [548, 274] width 1096 height 549
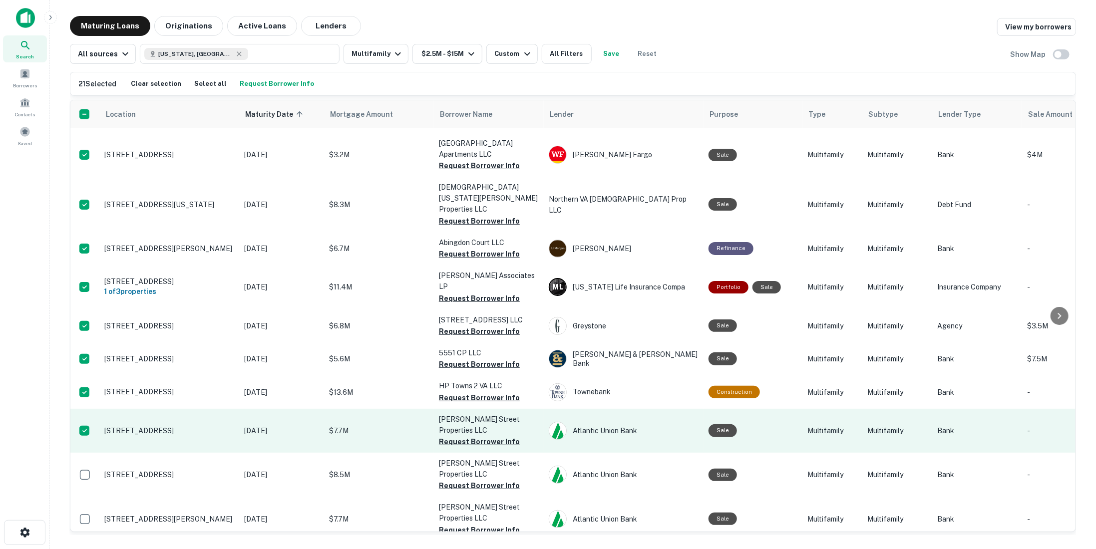
scroll to position [549, 0]
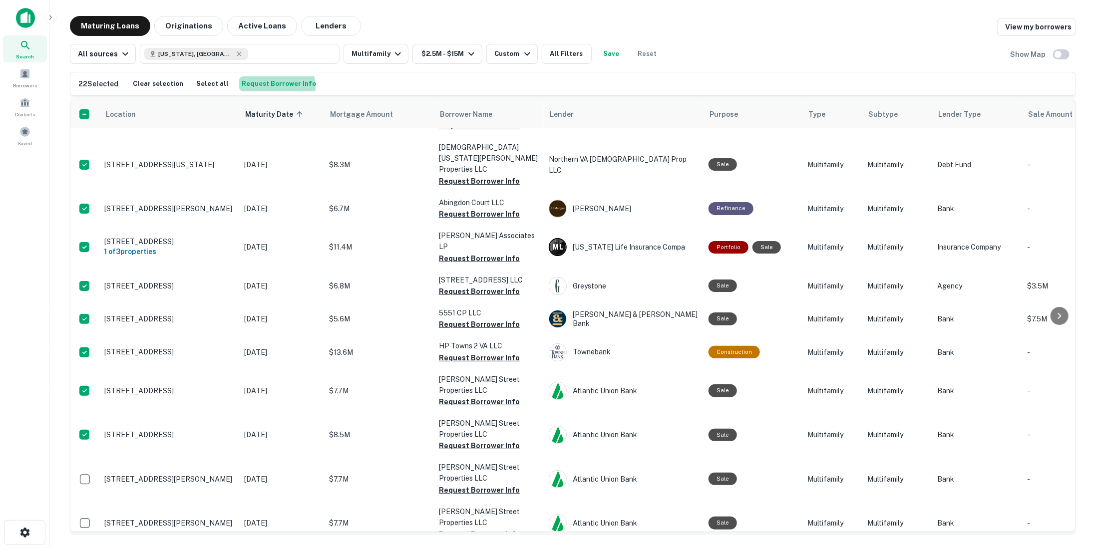
click at [262, 87] on button "Request Borrower Info" at bounding box center [278, 83] width 79 height 15
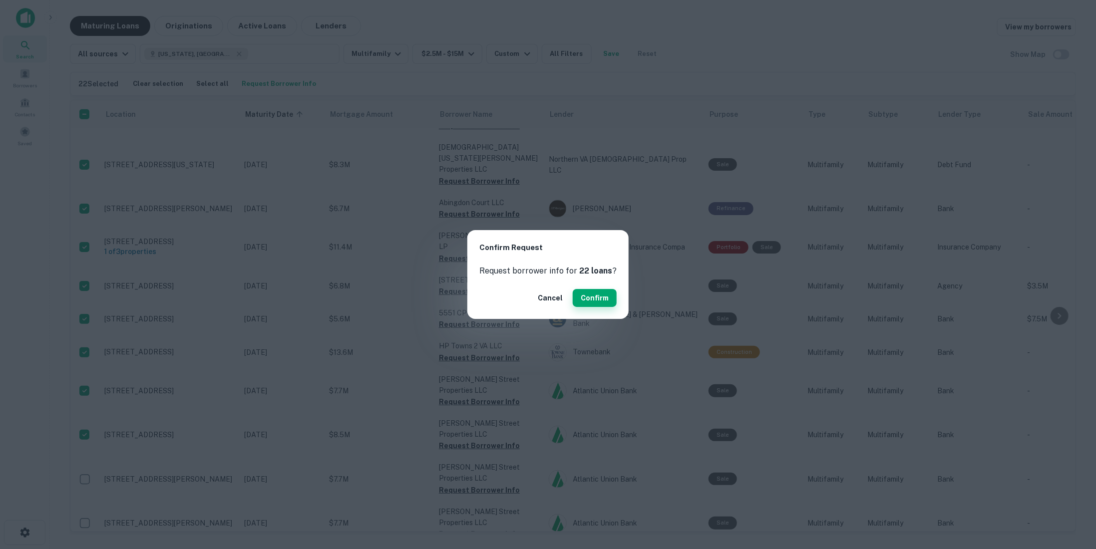
click at [576, 295] on button "Confirm" at bounding box center [595, 298] width 44 height 18
